Goal: Task Accomplishment & Management: Manage account settings

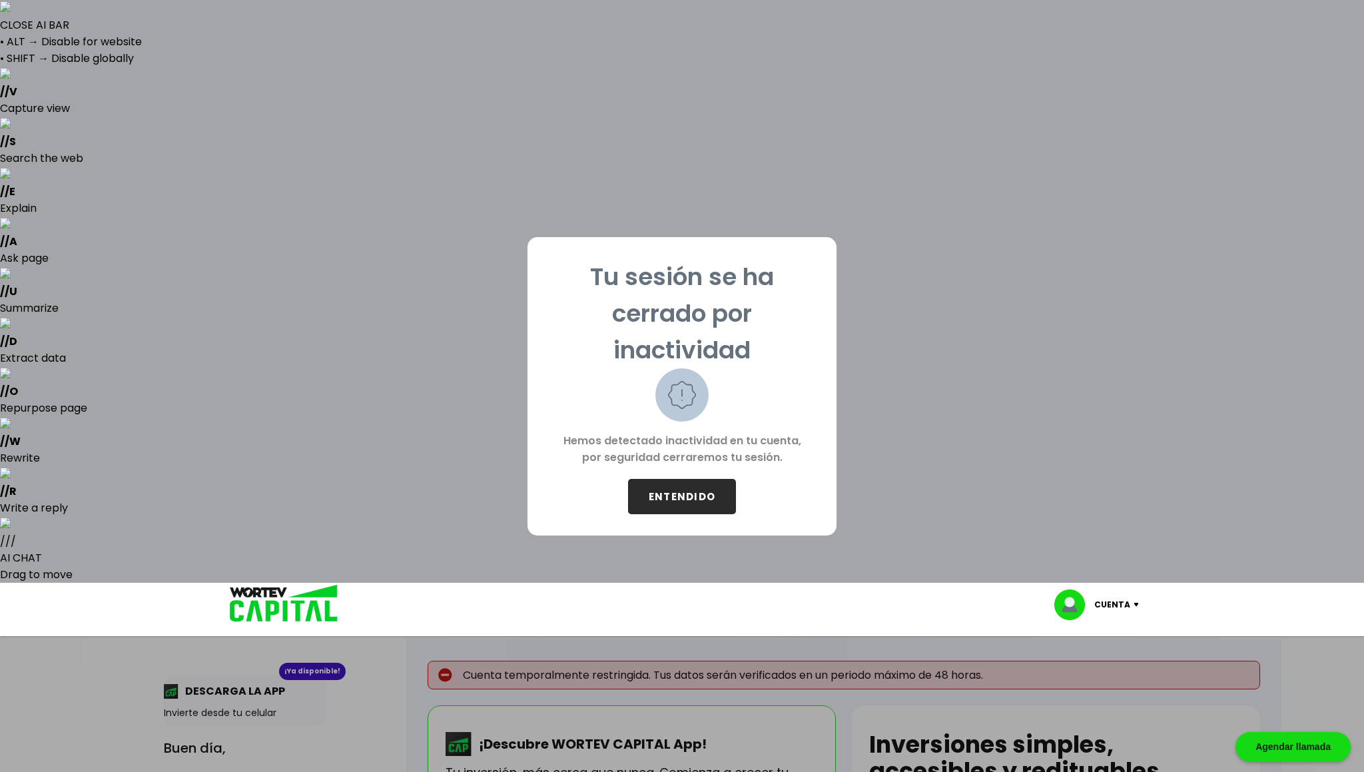
click at [684, 499] on button "ENTENDIDO" at bounding box center [682, 496] width 108 height 35
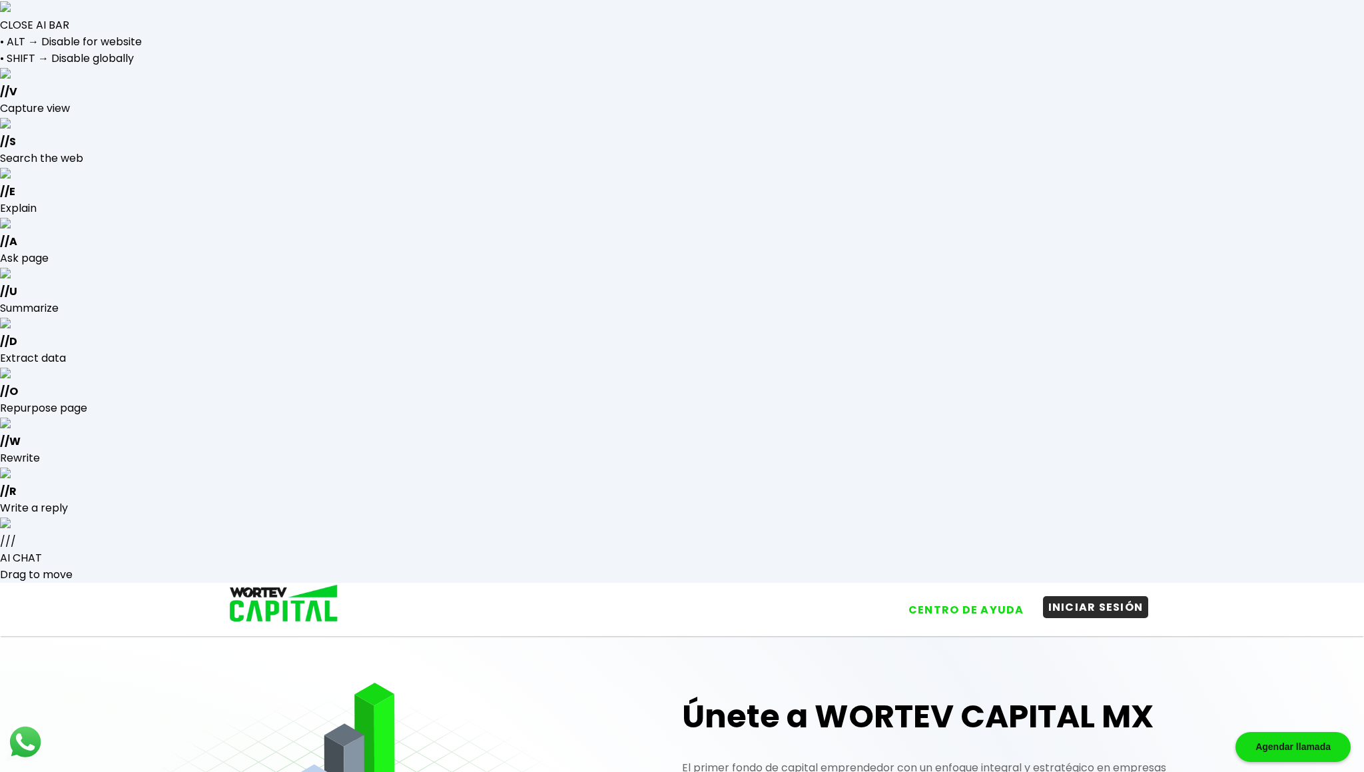
click at [1085, 596] on button "INICIAR SESIÓN" at bounding box center [1096, 607] width 106 height 22
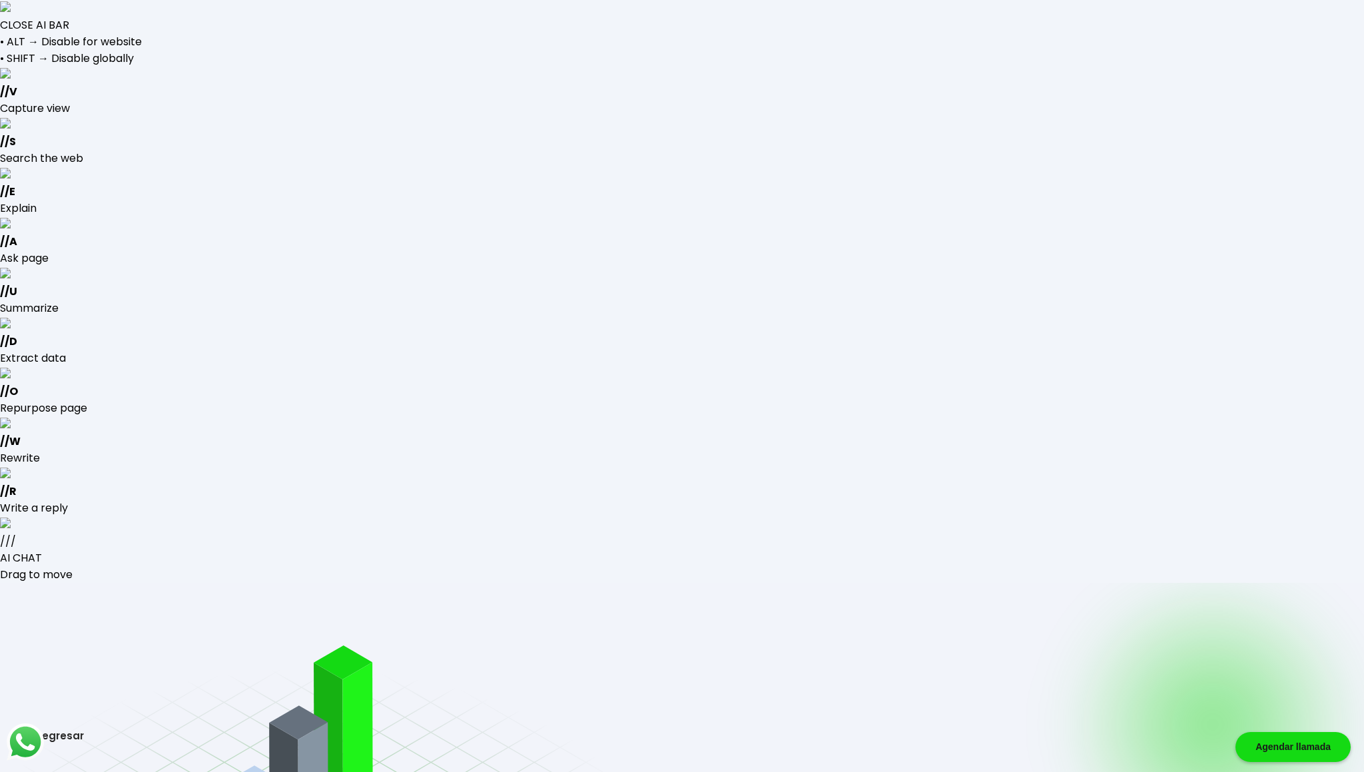
type input "[EMAIL_ADDRESS][DOMAIN_NAME]"
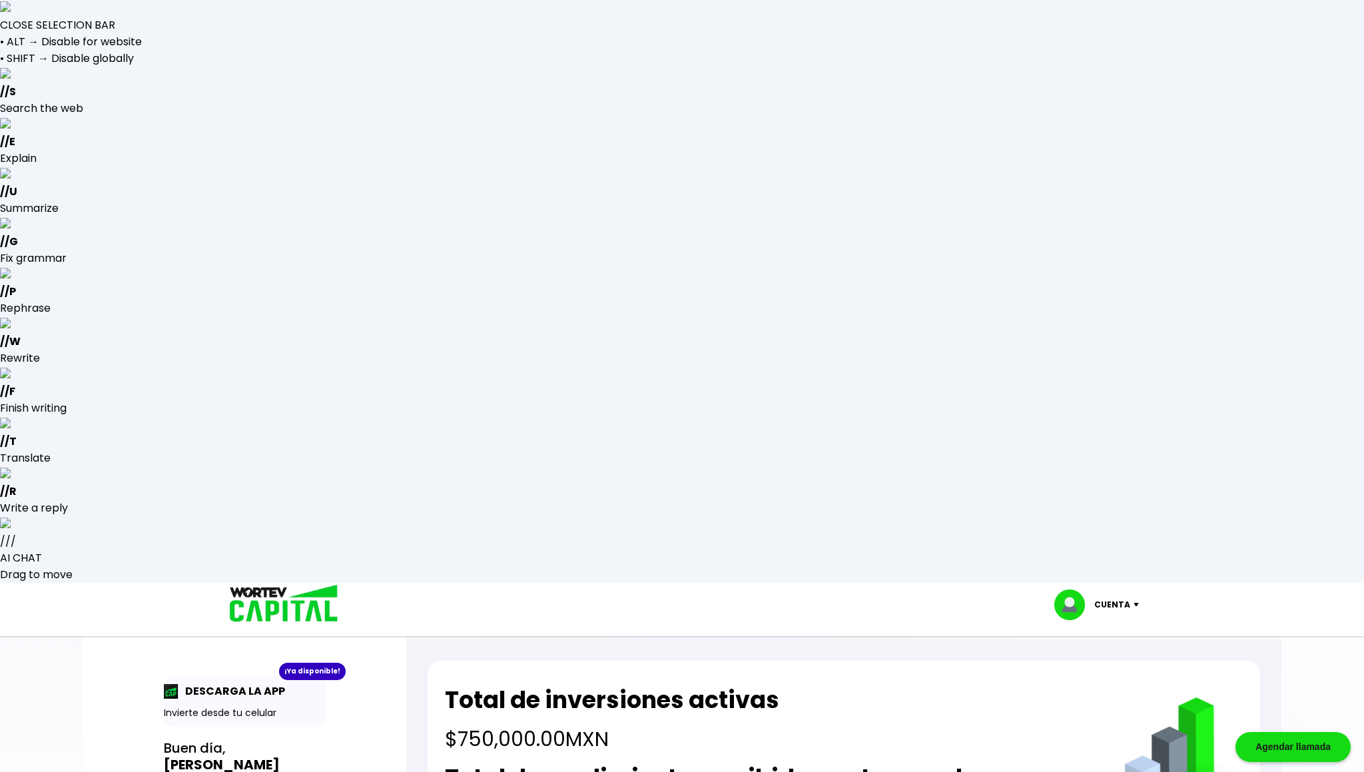
drag, startPoint x: 527, startPoint y: 420, endPoint x: 594, endPoint y: 410, distance: 67.3
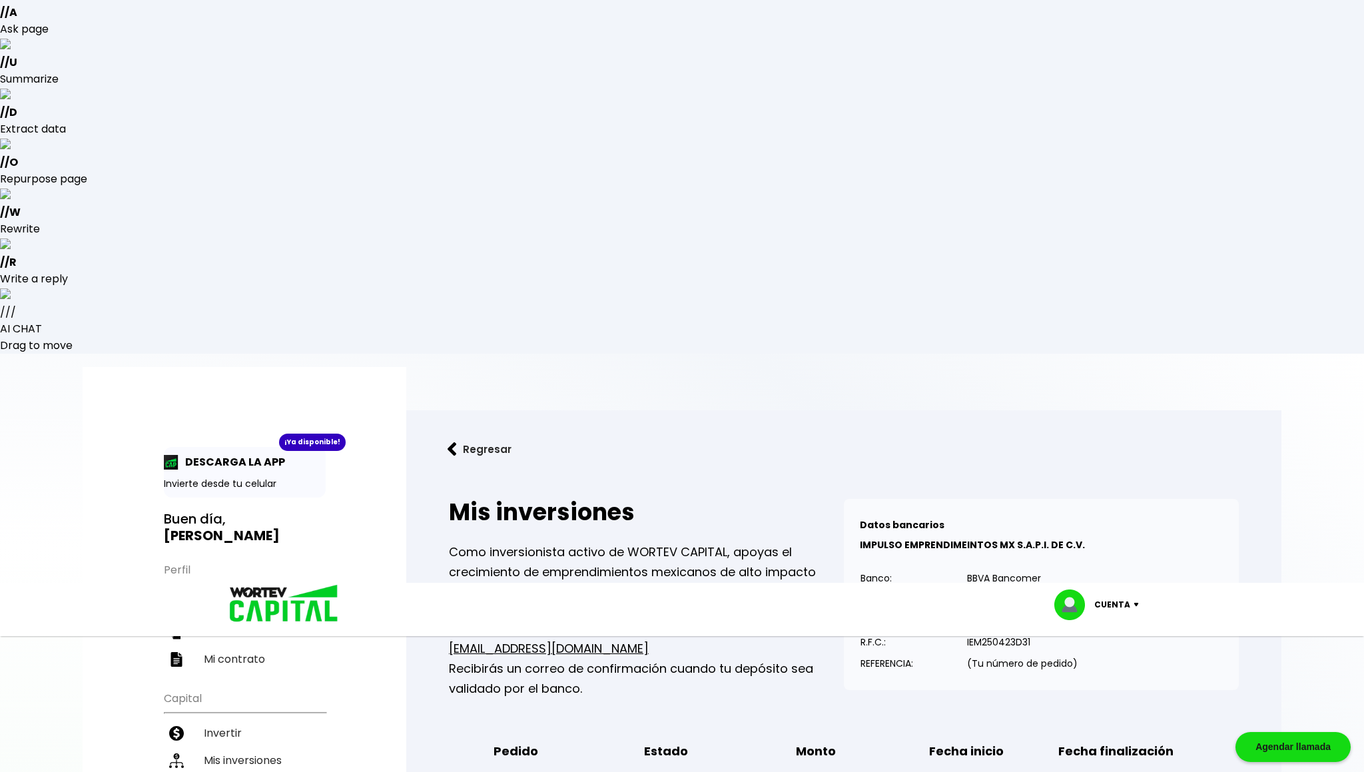
scroll to position [230, 0]
drag, startPoint x: 1073, startPoint y: 406, endPoint x: 1151, endPoint y: 409, distance: 78.0
drag, startPoint x: 1083, startPoint y: 405, endPoint x: 1149, endPoint y: 402, distance: 66.7
